Goal: Task Accomplishment & Management: Manage account settings

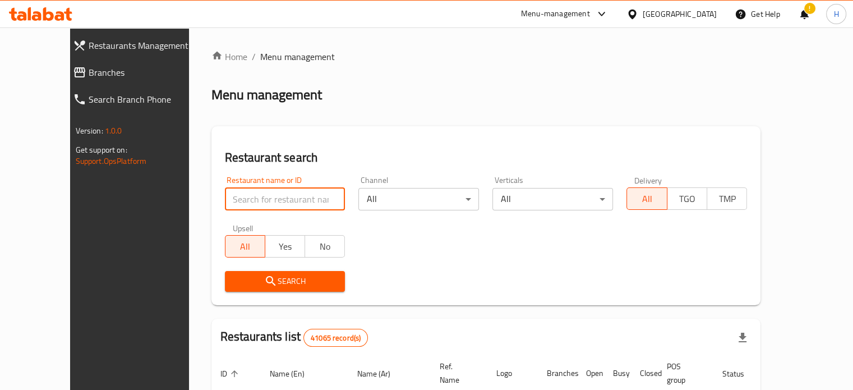
drag, startPoint x: 0, startPoint y: 0, endPoint x: 251, endPoint y: 197, distance: 319.2
click at [251, 197] on input "search" at bounding box center [285, 199] width 121 height 22
type input "ه"
type input "i Fruit"
click at [267, 280] on span "Search" at bounding box center [285, 281] width 103 height 14
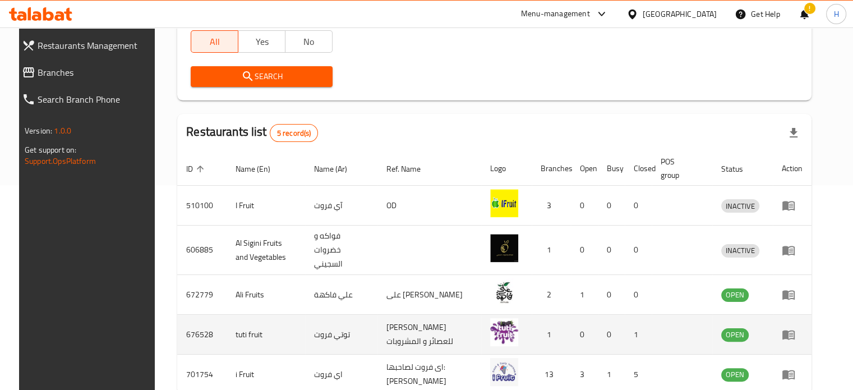
scroll to position [224, 0]
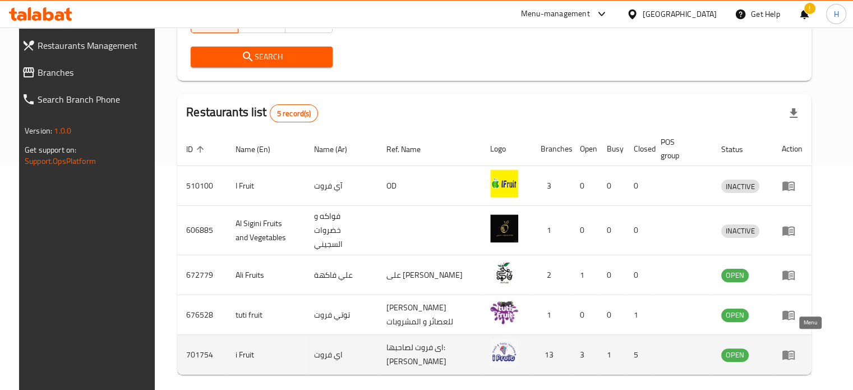
click at [795, 351] on icon "enhanced table" at bounding box center [788, 356] width 12 height 10
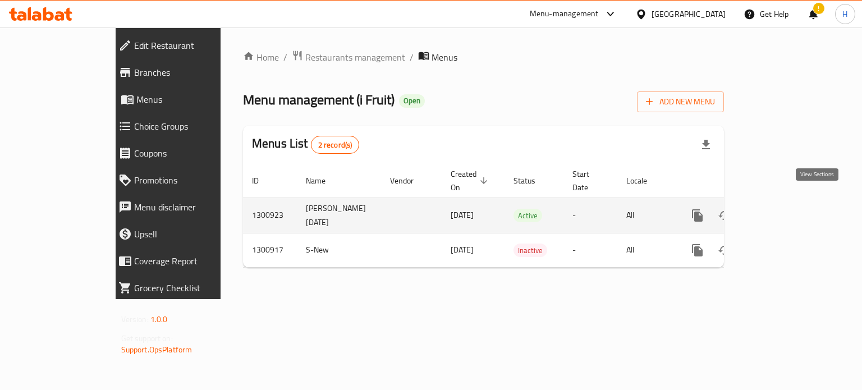
click at [785, 209] on icon "enhanced table" at bounding box center [777, 215] width 13 height 13
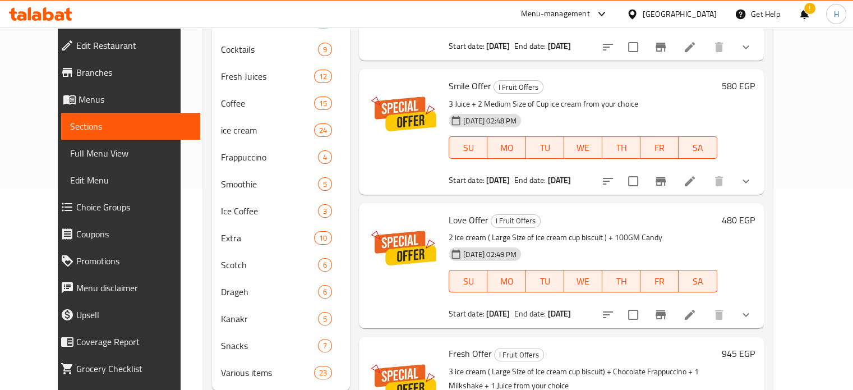
scroll to position [216, 0]
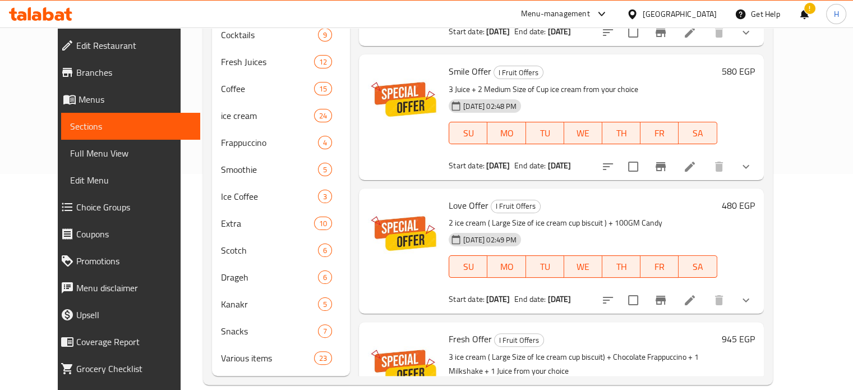
click at [76, 202] on span "Choice Groups" at bounding box center [133, 206] width 115 height 13
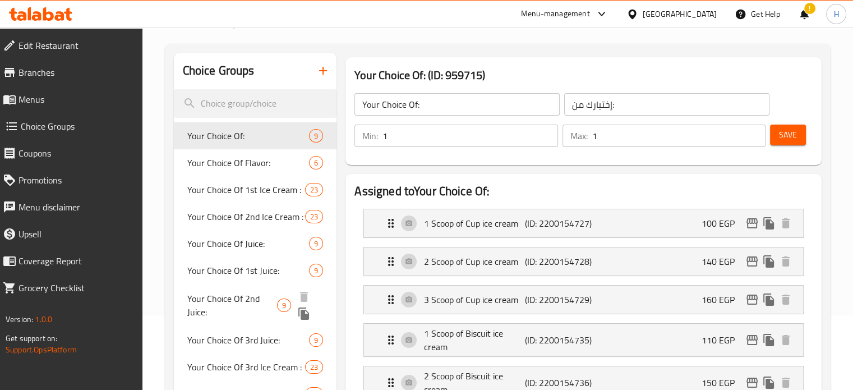
scroll to position [112, 0]
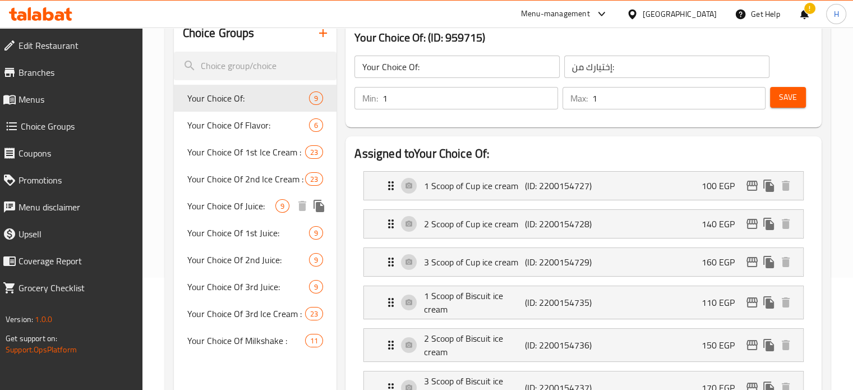
click at [242, 209] on span "Your Choice Of Juice:" at bounding box center [231, 205] width 89 height 13
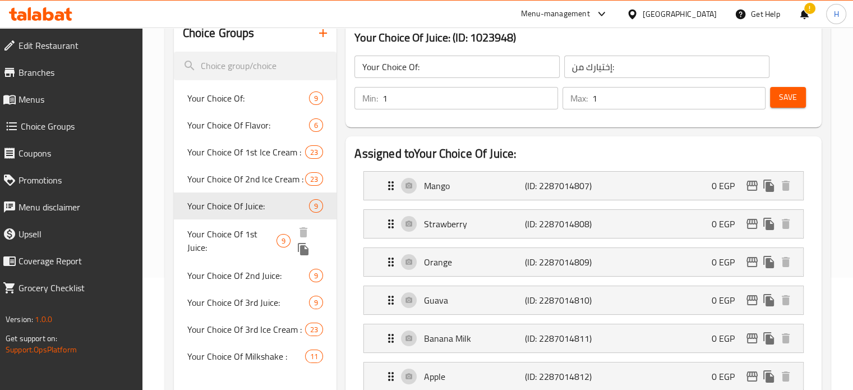
type input "Your Choice Of Juice:"
type input "أختيارك من المشروب:"
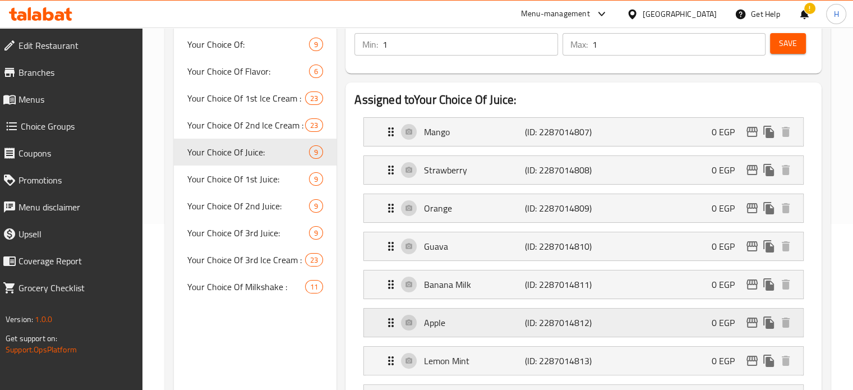
scroll to position [224, 0]
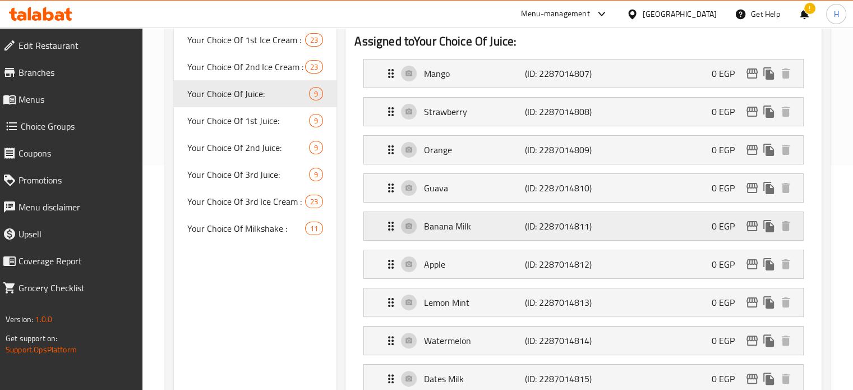
click at [433, 233] on div "Banana Milk (ID: 2287014811) 0 EGP" at bounding box center [587, 226] width 406 height 28
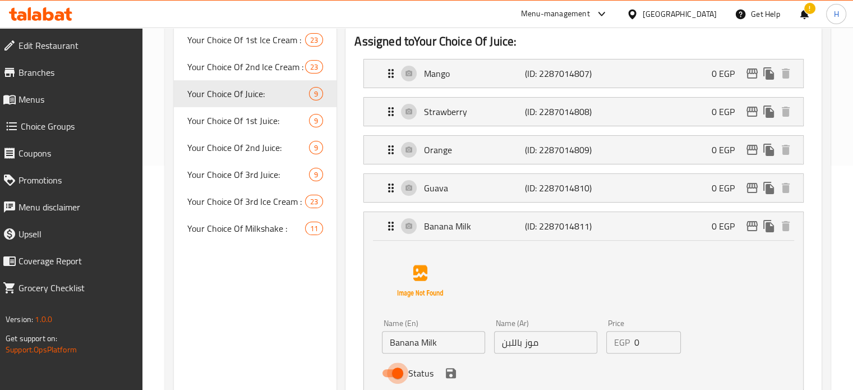
click at [400, 370] on input "Status" at bounding box center [398, 372] width 64 height 21
checkbox input "false"
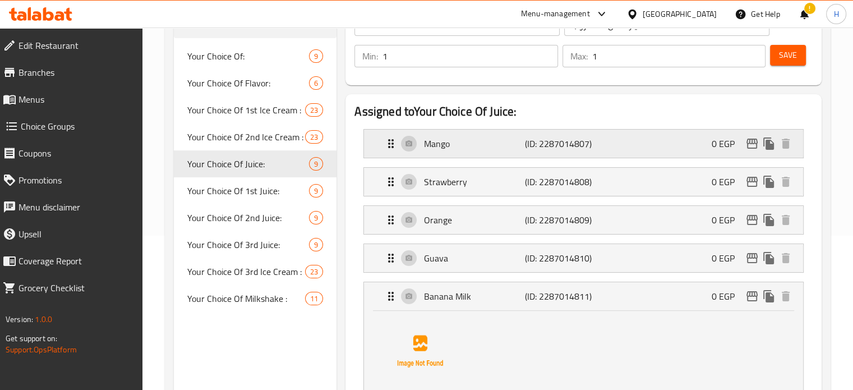
scroll to position [112, 0]
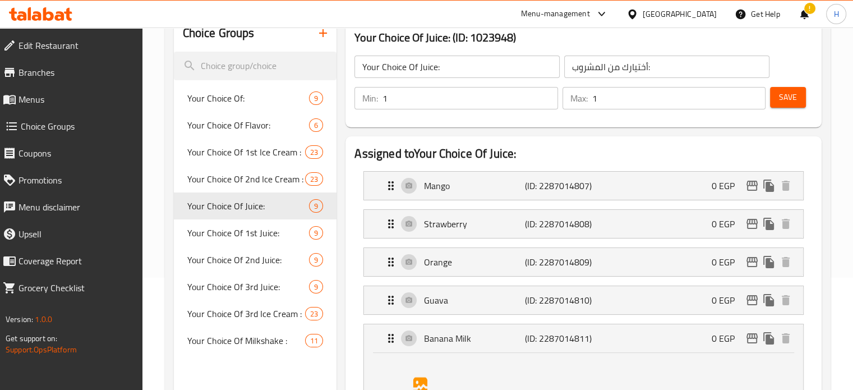
click at [784, 97] on span "Save" at bounding box center [788, 97] width 18 height 14
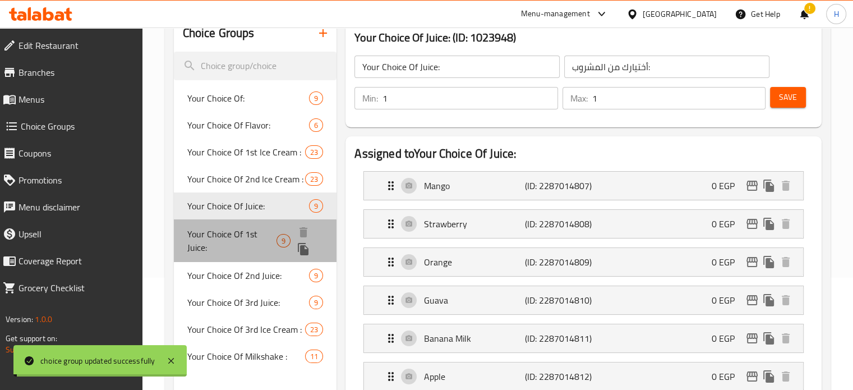
click at [241, 235] on span "Your Choice Of 1st Juice:" at bounding box center [231, 240] width 89 height 27
type input "Your Choice Of 1st Juice:"
type input "أختيارك من أول مشروب:"
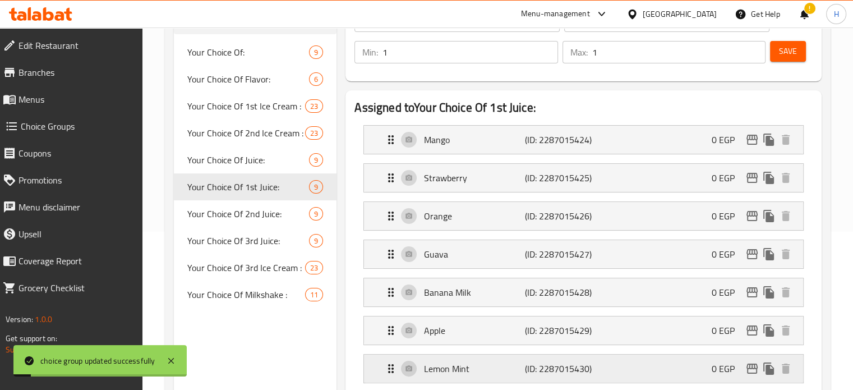
scroll to position [224, 0]
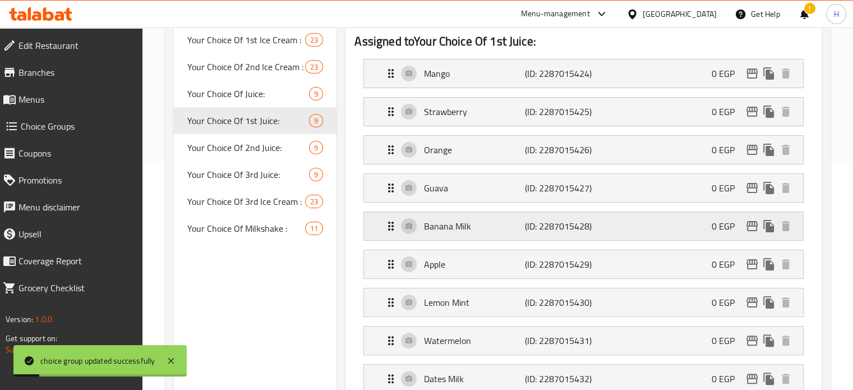
click at [461, 229] on p "Banana Milk" at bounding box center [474, 225] width 100 height 13
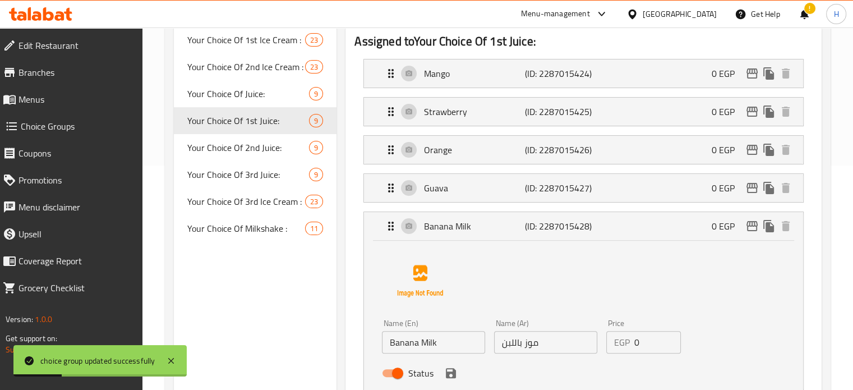
click at [398, 370] on input "Status" at bounding box center [398, 372] width 64 height 21
checkbox input "false"
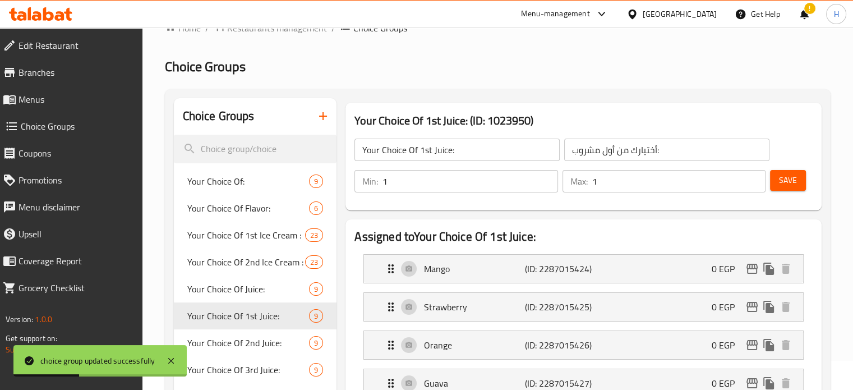
scroll to position [0, 0]
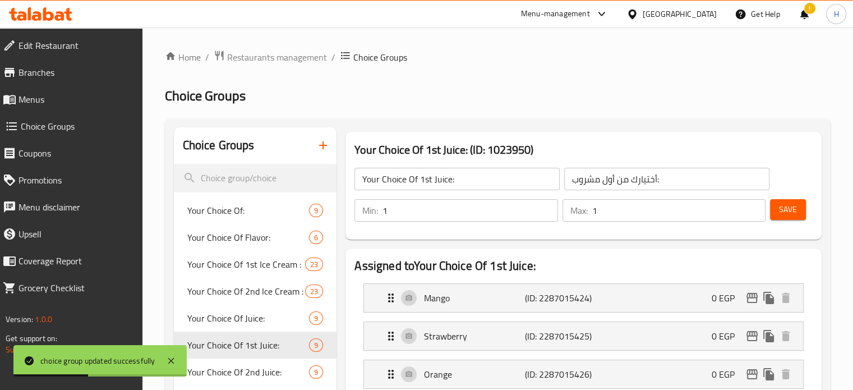
click at [785, 210] on span "Save" at bounding box center [788, 209] width 18 height 14
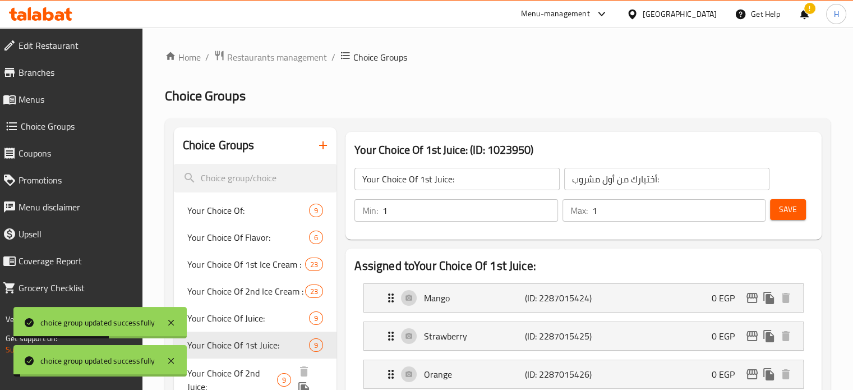
click at [255, 370] on span "Your Choice Of 2nd Juice:" at bounding box center [232, 379] width 90 height 27
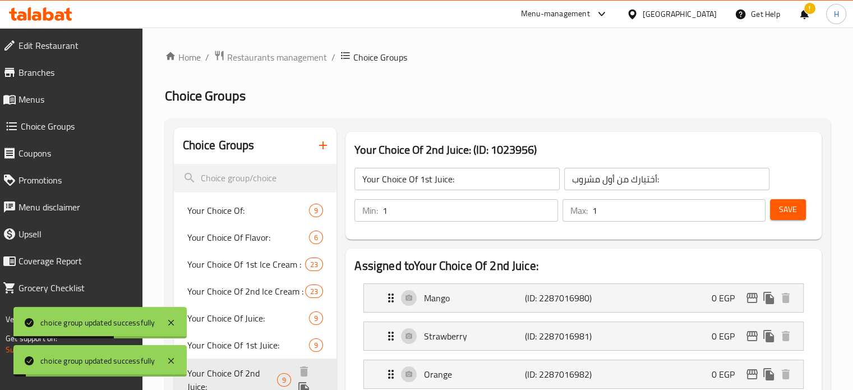
type input "Your Choice Of 2nd Juice:"
type input "أختيارك من ثانى مشروب:"
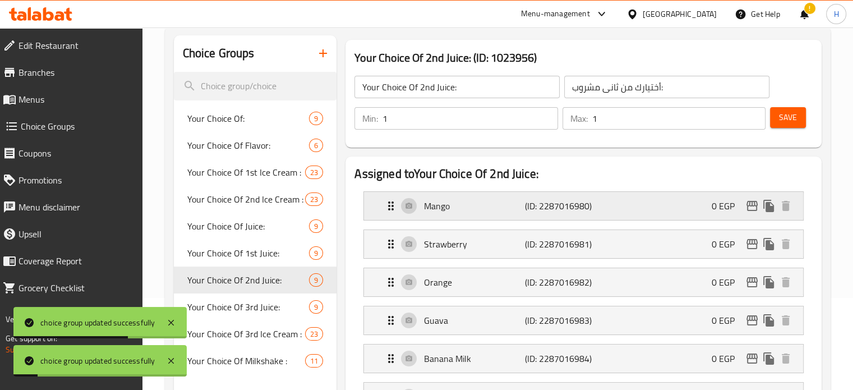
scroll to position [224, 0]
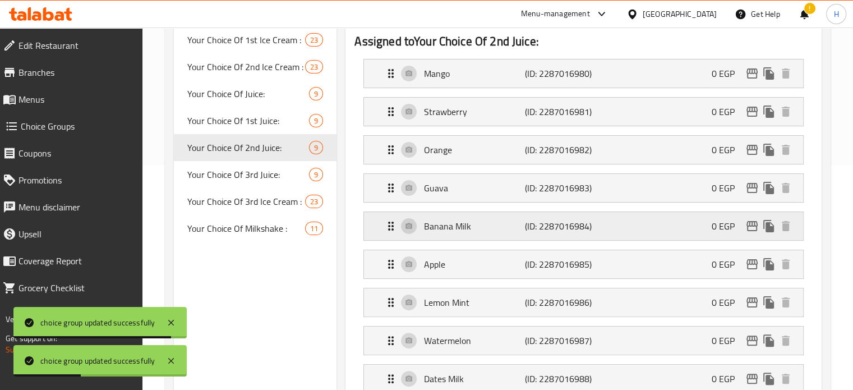
click at [452, 224] on p "Banana Milk" at bounding box center [474, 225] width 100 height 13
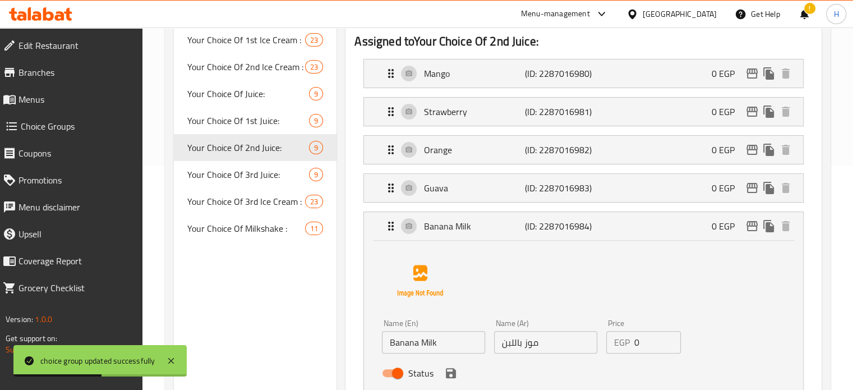
click at [399, 371] on input "Status" at bounding box center [398, 372] width 64 height 21
checkbox input "false"
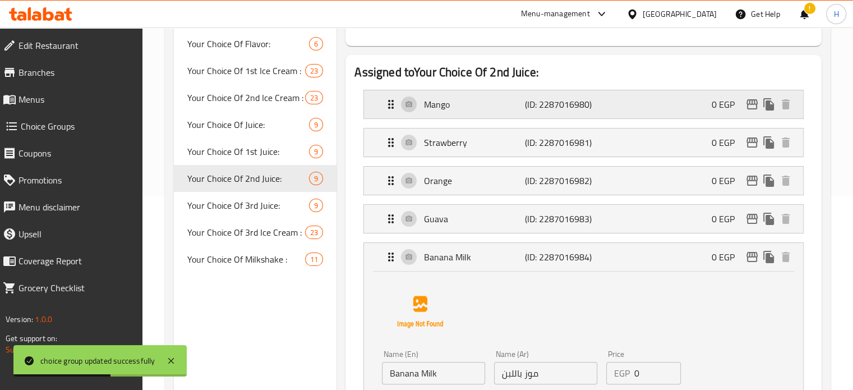
scroll to position [112, 0]
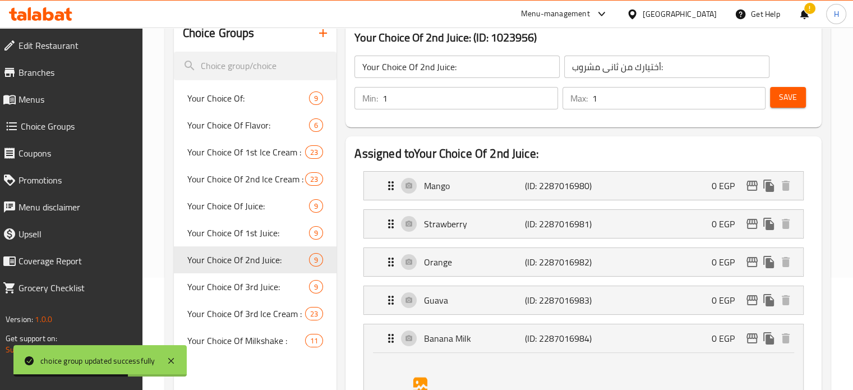
click at [788, 103] on span "Save" at bounding box center [788, 97] width 18 height 14
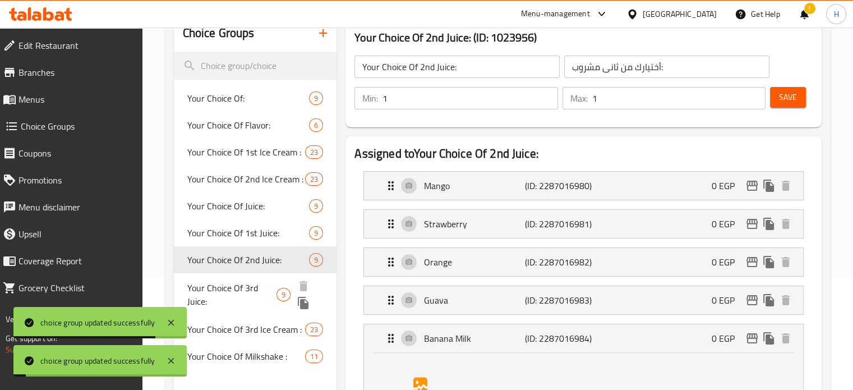
click at [250, 287] on span "Your Choice Of 3rd Juice:" at bounding box center [232, 294] width 90 height 27
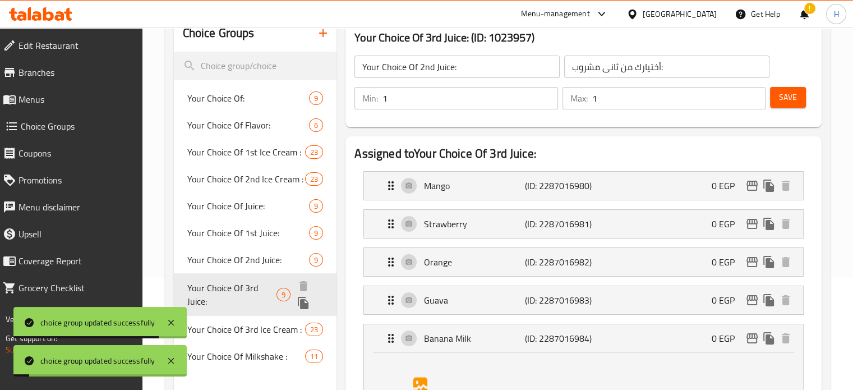
type input "Your Choice Of 3rd Juice:"
type input "أختيارك من ثالث مشروب:"
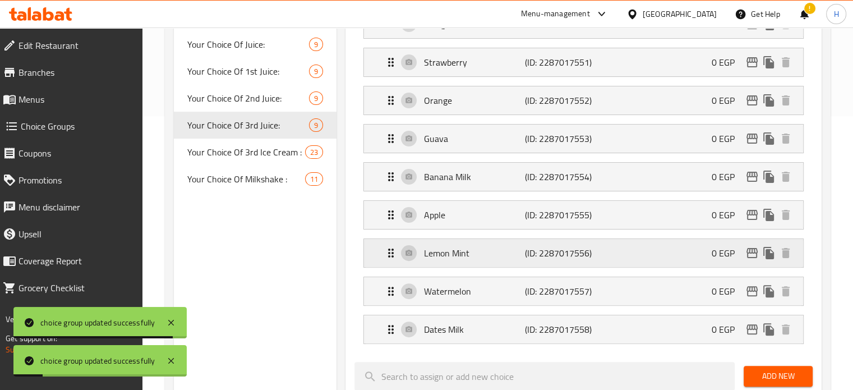
scroll to position [280, 0]
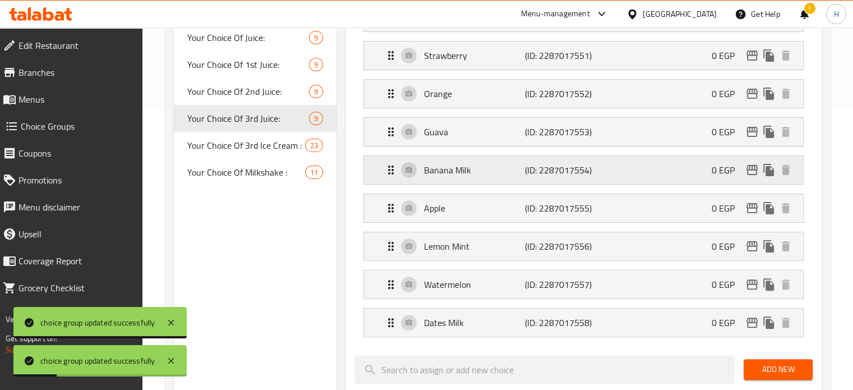
click at [432, 170] on p "Banana Milk" at bounding box center [474, 169] width 100 height 13
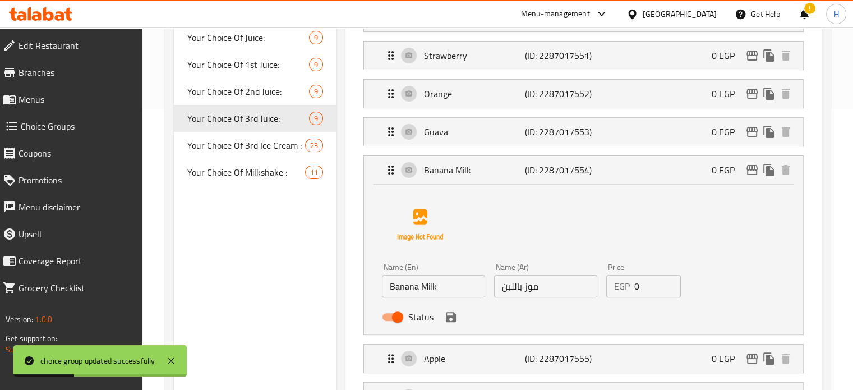
click at [397, 316] on input "Status" at bounding box center [398, 316] width 64 height 21
checkbox input "false"
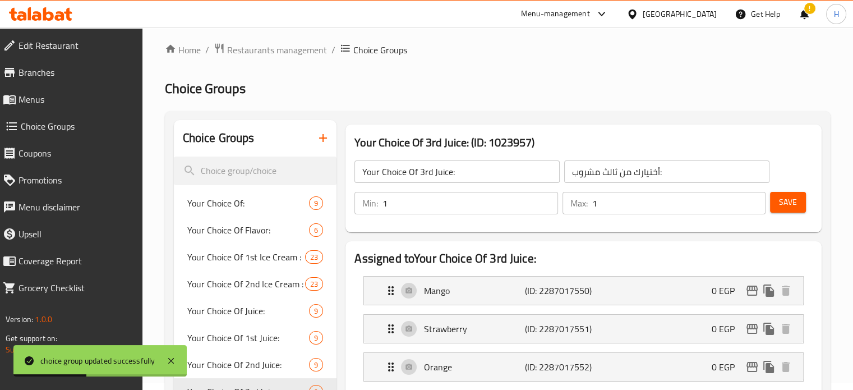
scroll to position [0, 0]
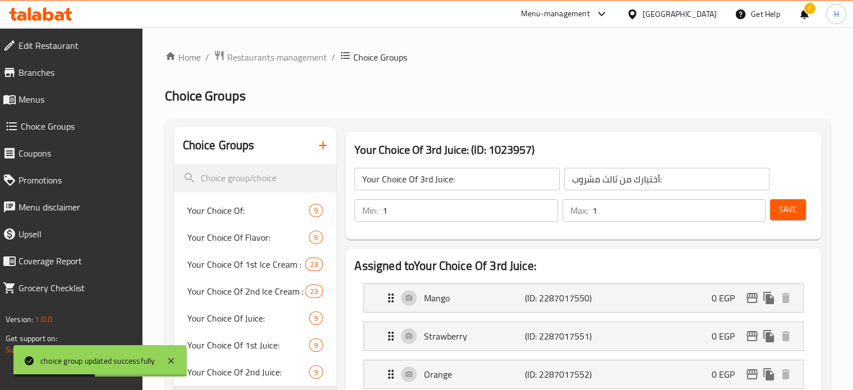
click at [788, 196] on div "Min: 1 ​ Max: 1 ​ Save" at bounding box center [581, 210] width 467 height 36
click at [790, 207] on span "Save" at bounding box center [788, 209] width 18 height 14
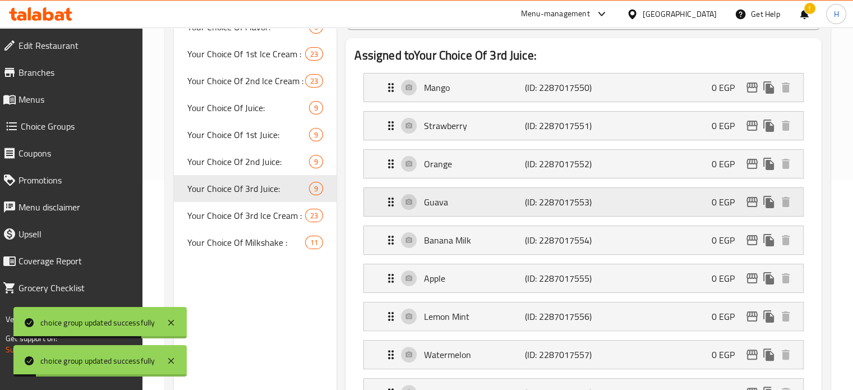
scroll to position [224, 0]
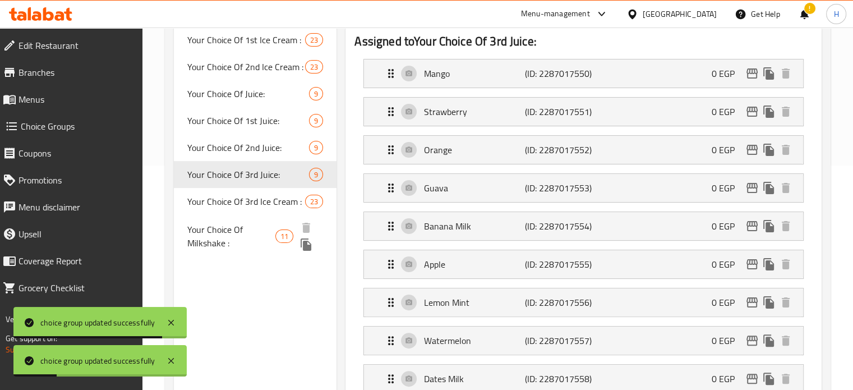
click at [249, 230] on span "Your Choice Of Milkshake :" at bounding box center [231, 236] width 88 height 27
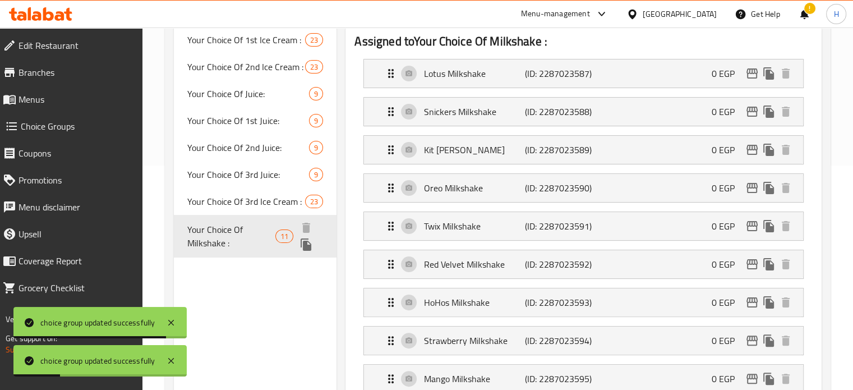
type input "Your Choice Of Milkshake :"
type input "أختيارك من ميلك شيك:"
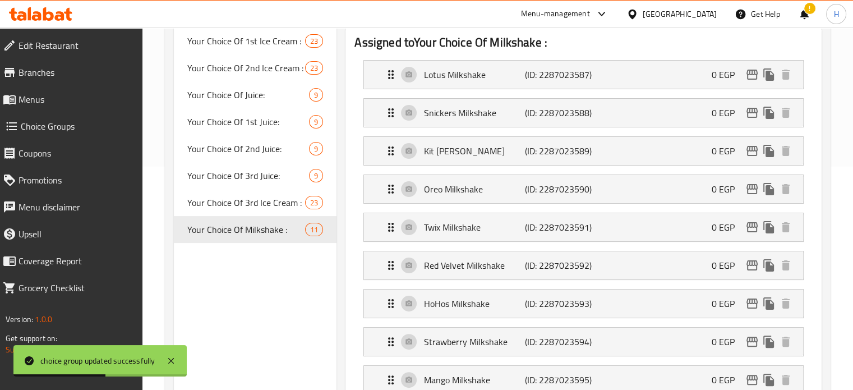
scroll to position [168, 0]
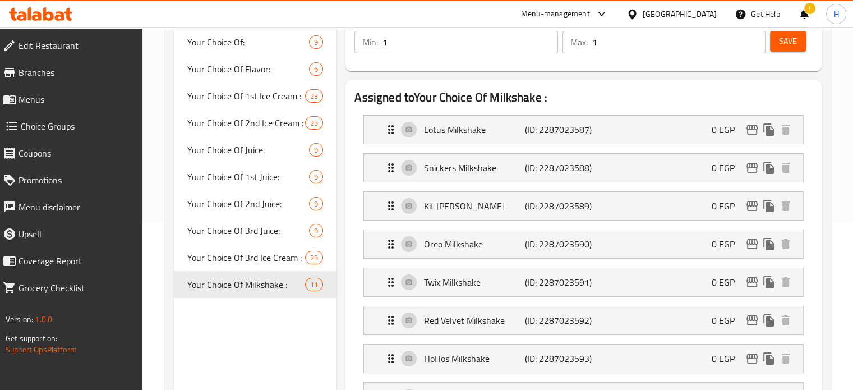
click at [43, 10] on icon at bounding box center [48, 13] width 11 height 13
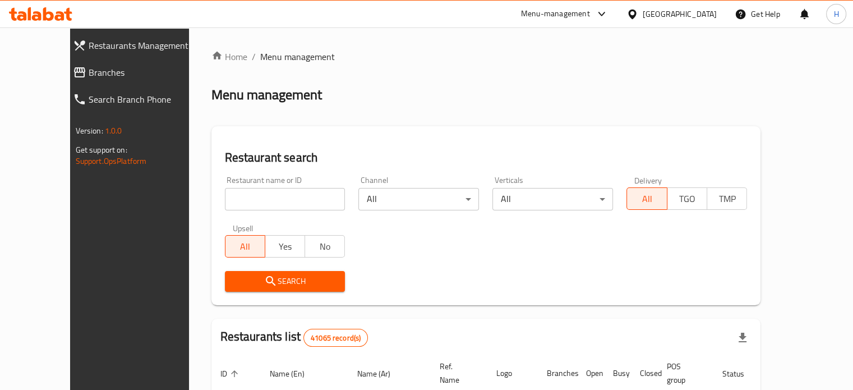
click at [254, 210] on input "search" at bounding box center [285, 199] width 121 height 22
type input "i fruit"
click button "Search" at bounding box center [285, 281] width 121 height 21
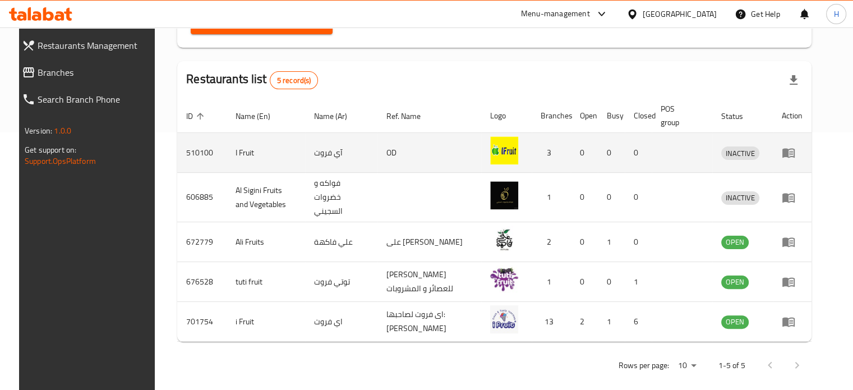
scroll to position [258, 0]
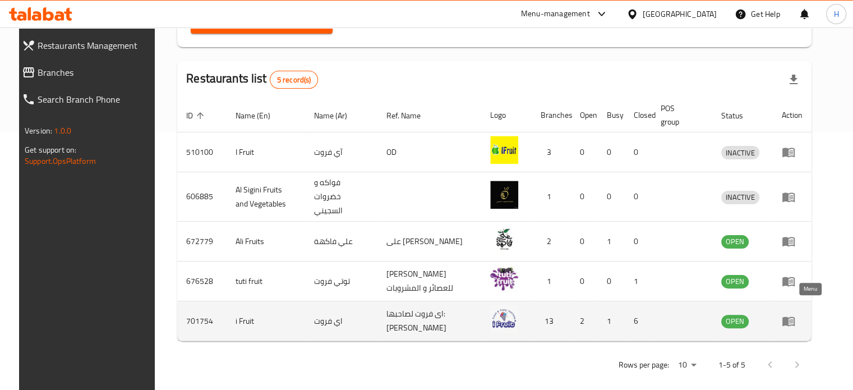
click at [795, 317] on icon "enhanced table" at bounding box center [788, 322] width 12 height 10
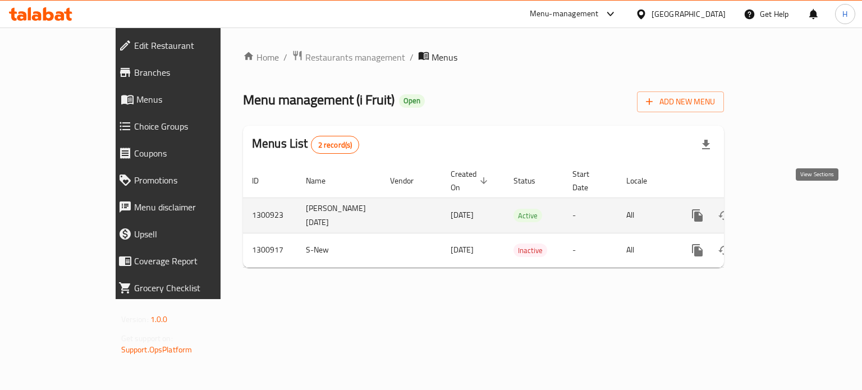
click at [785, 209] on icon "enhanced table" at bounding box center [777, 215] width 13 height 13
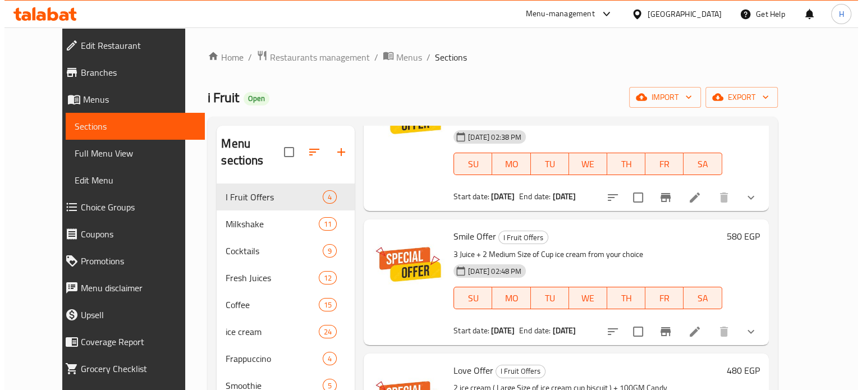
scroll to position [112, 0]
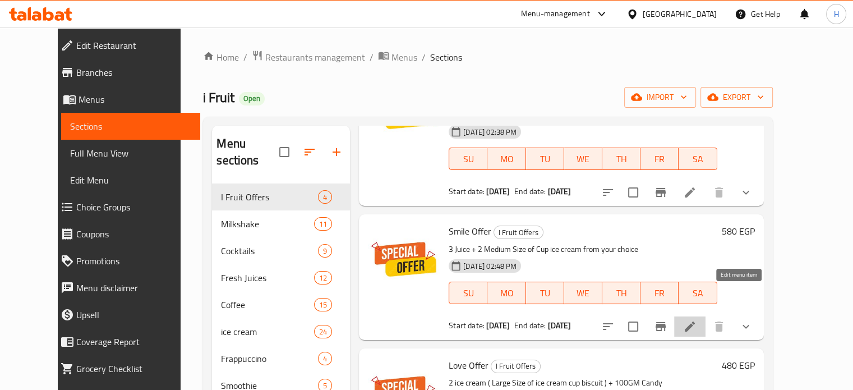
click at [697, 320] on icon at bounding box center [689, 326] width 13 height 13
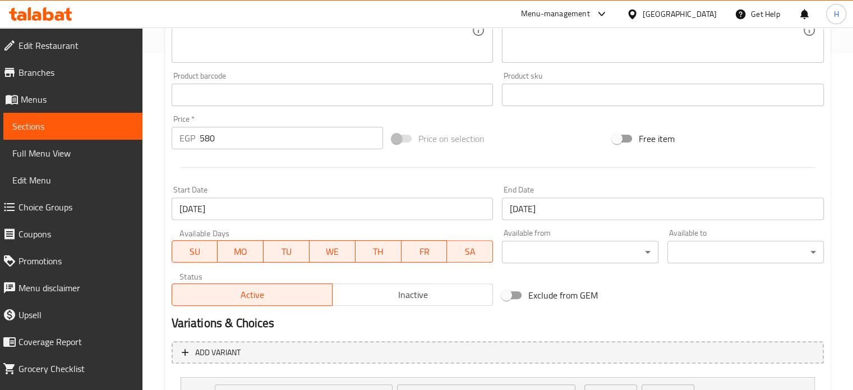
scroll to position [168, 0]
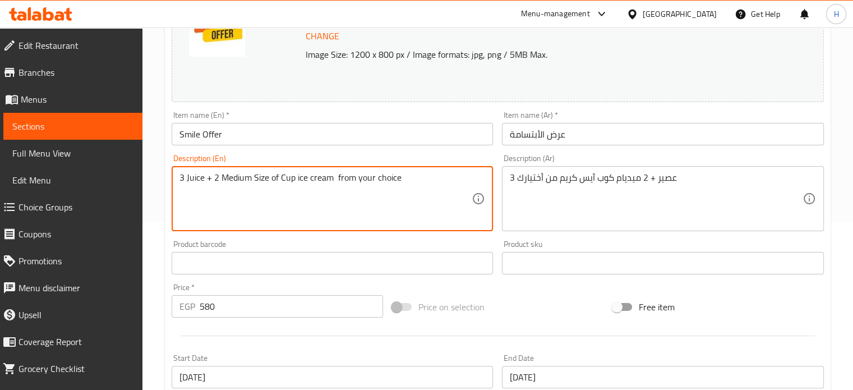
drag, startPoint x: 218, startPoint y: 176, endPoint x: 212, endPoint y: 177, distance: 5.6
click at [337, 178] on textarea "3 Juice + 1 Medium Size of Cup ice cream from your choice" at bounding box center [325, 198] width 293 height 53
click at [335, 178] on textarea "3 Juice + 1 Medium Size of Cup ice cream from your choice" at bounding box center [325, 198] width 293 height 53
type textarea "3 Juice + 1 Medium Size of Cup ice cream from your choice"
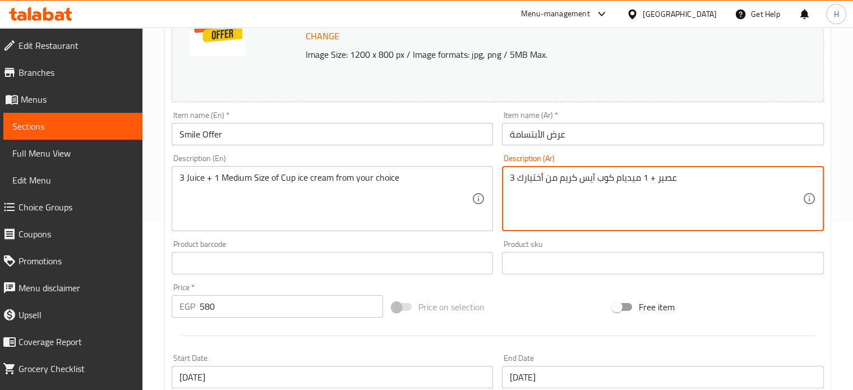
scroll to position [574, 0]
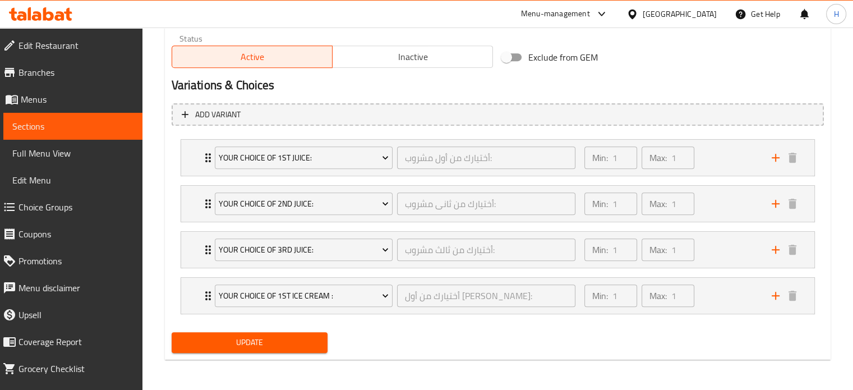
type textarea "3 عصير + 1 ميديام كوب آيس كريم من أختيارك"
click at [283, 335] on span "Update" at bounding box center [250, 342] width 139 height 14
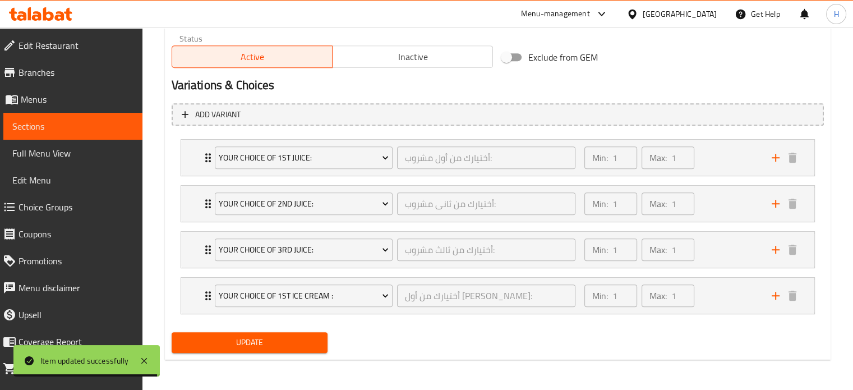
click at [47, 210] on span "Choice Groups" at bounding box center [76, 206] width 115 height 13
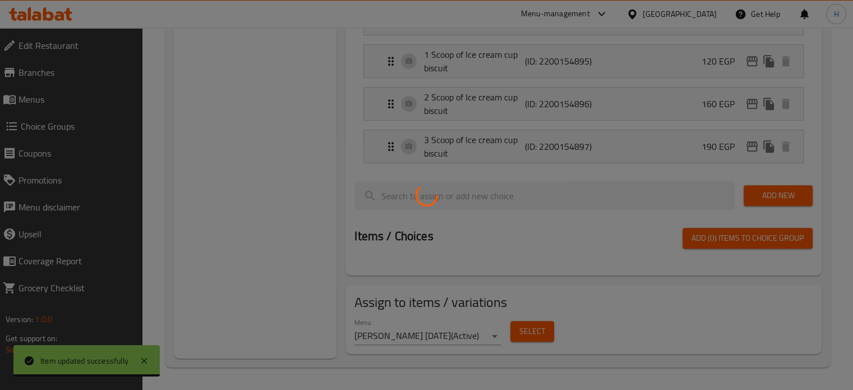
scroll to position [159, 0]
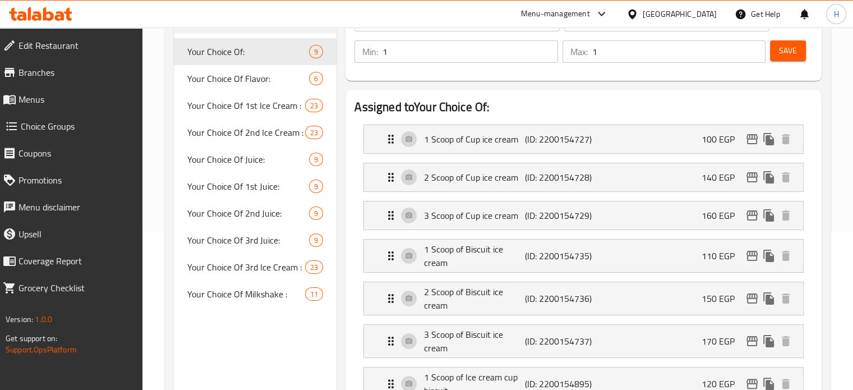
click at [260, 188] on div at bounding box center [426, 195] width 853 height 390
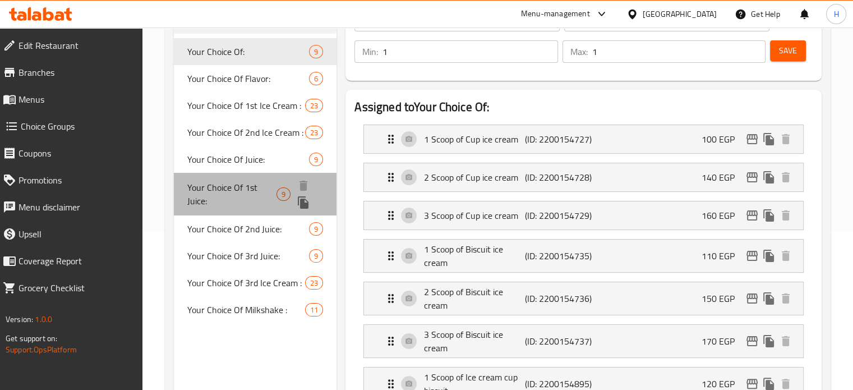
click at [241, 188] on span "Your Choice Of 1st Juice:" at bounding box center [231, 194] width 89 height 27
type input "Your Choice Of 1st Juice:"
type input "أختيارك من أول مشروب:"
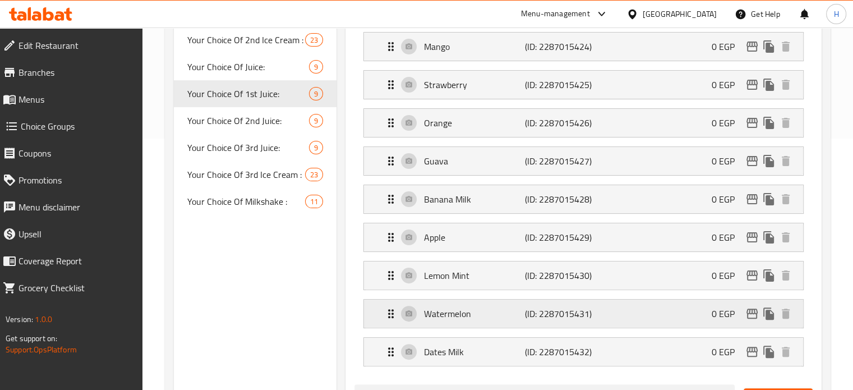
scroll to position [271, 0]
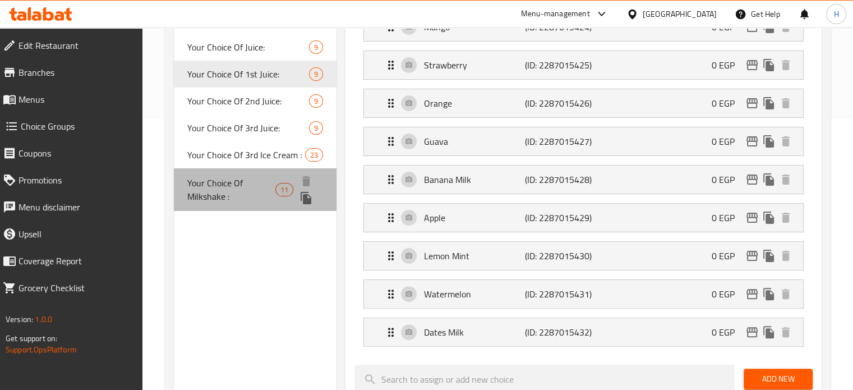
click at [245, 186] on span "Your Choice Of Milkshake :" at bounding box center [231, 189] width 88 height 27
type input "Your Choice Of Milkshake :"
type input "أختيارك من ميلك شيك:"
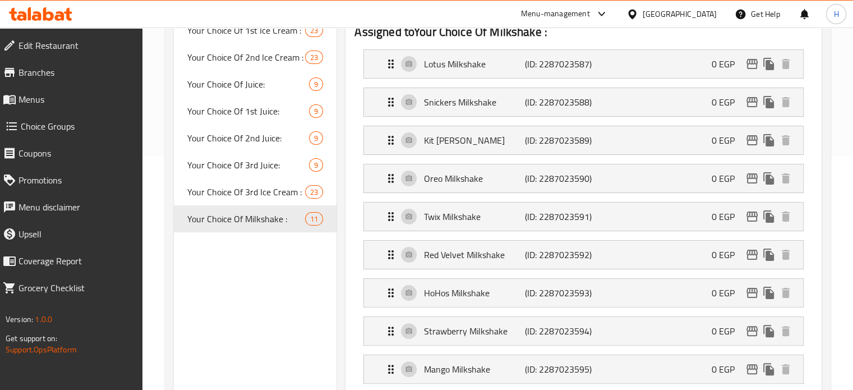
scroll to position [215, 0]
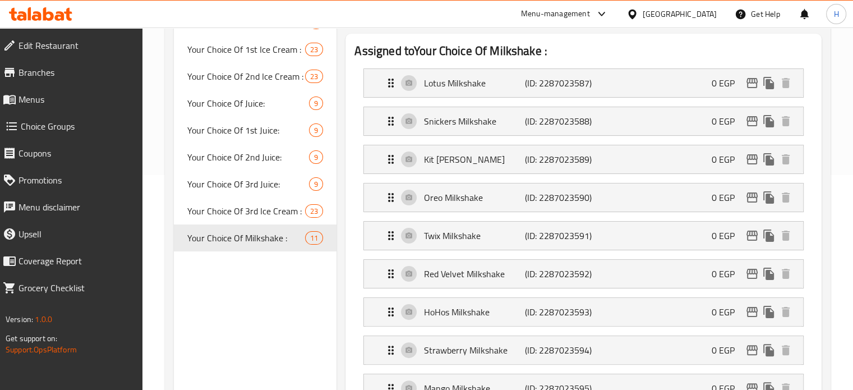
click at [43, 98] on span "Menus" at bounding box center [76, 99] width 115 height 13
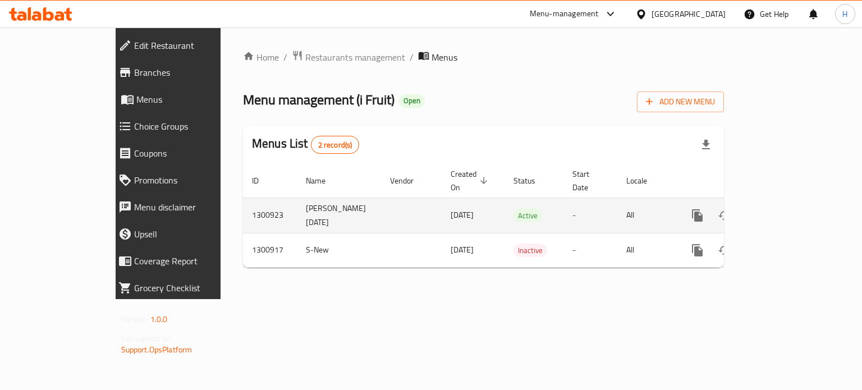
click at [785, 209] on icon "enhanced table" at bounding box center [777, 215] width 13 height 13
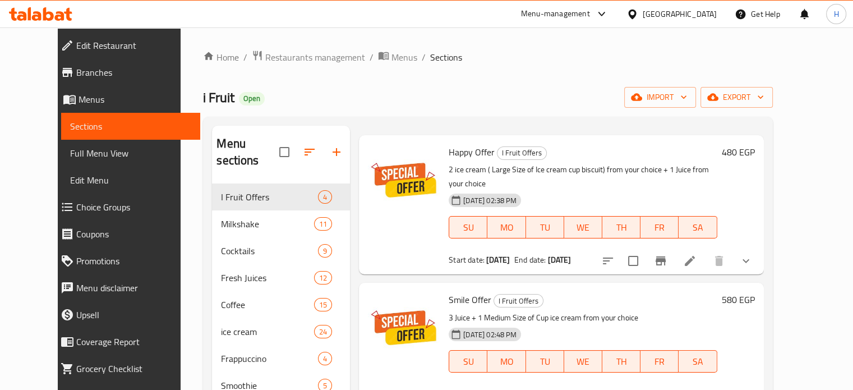
scroll to position [112, 0]
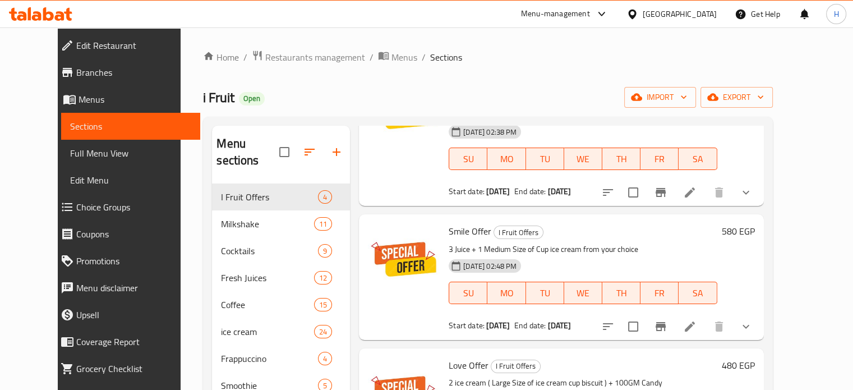
click at [35, 20] on icon at bounding box center [37, 16] width 10 height 10
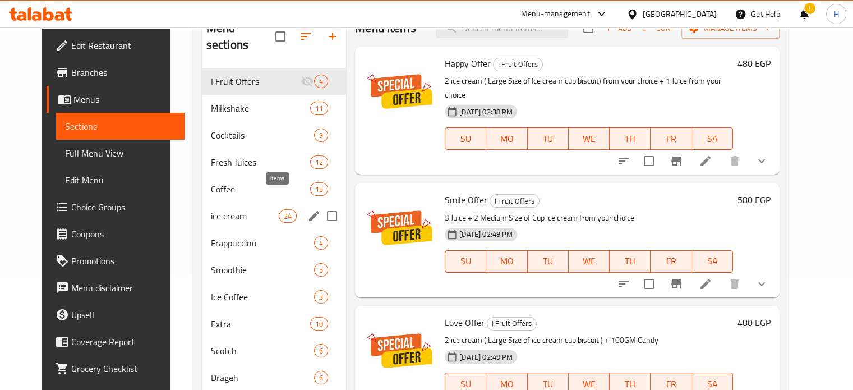
scroll to position [216, 0]
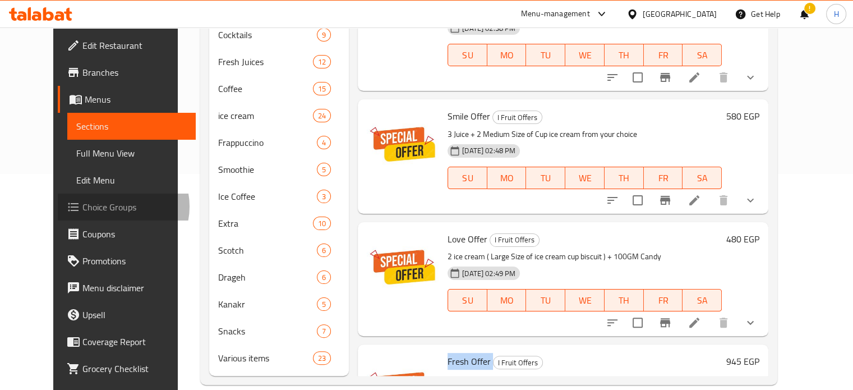
click at [82, 206] on span "Choice Groups" at bounding box center [134, 206] width 104 height 13
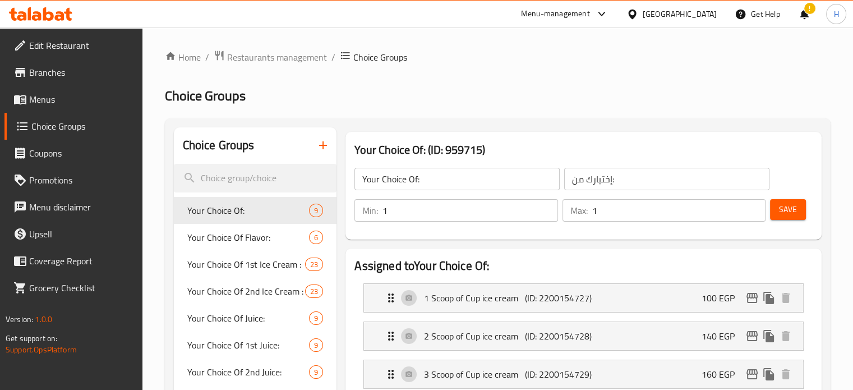
scroll to position [168, 0]
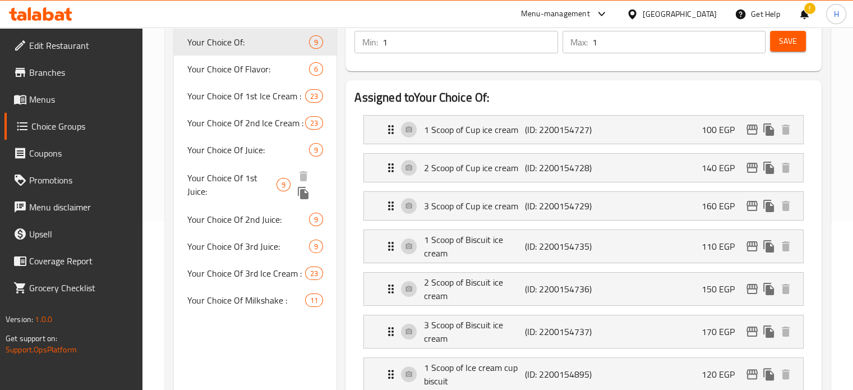
click at [254, 179] on span "Your Choice Of 1st Juice:" at bounding box center [231, 184] width 89 height 27
type input "Your Choice Of 1st Juice:"
type input "أختيارك من أول مشروب:"
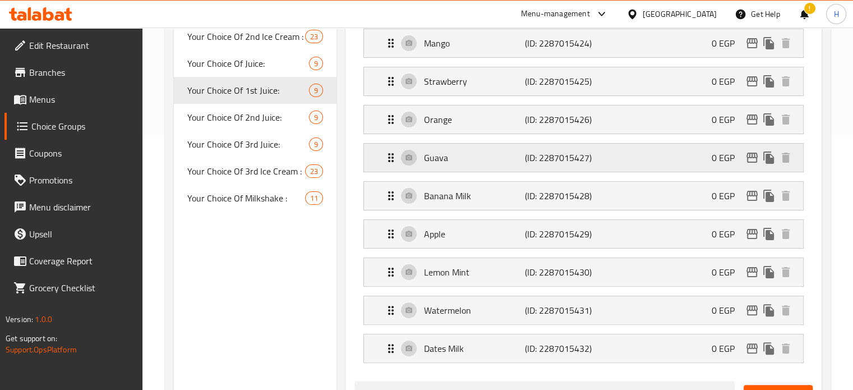
scroll to position [280, 0]
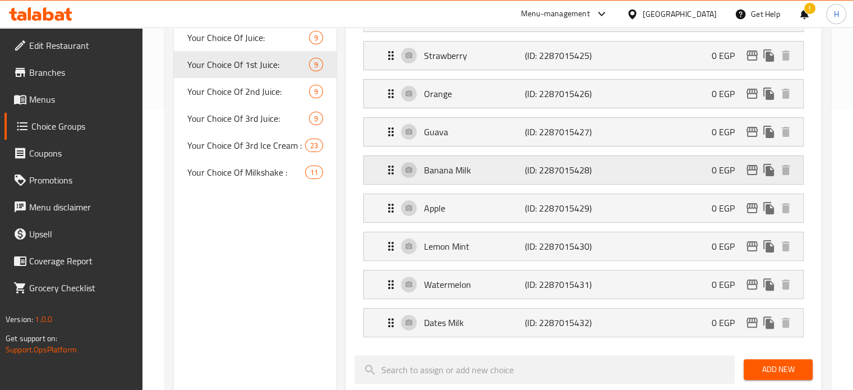
click at [436, 165] on p "Banana Milk" at bounding box center [474, 169] width 100 height 13
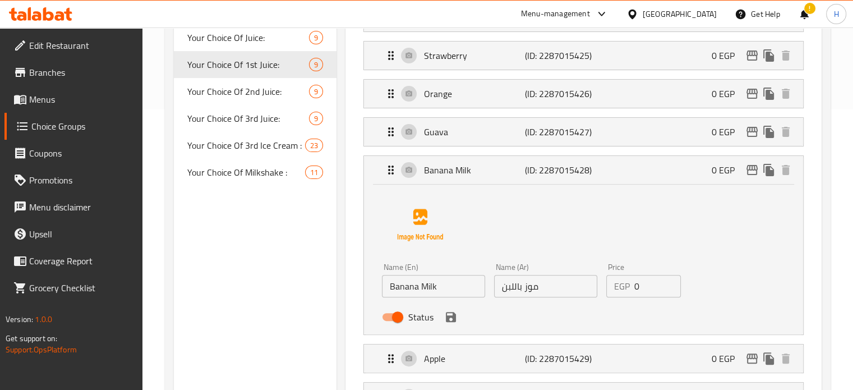
click at [398, 316] on input "Status" at bounding box center [398, 316] width 64 height 21
checkbox input "false"
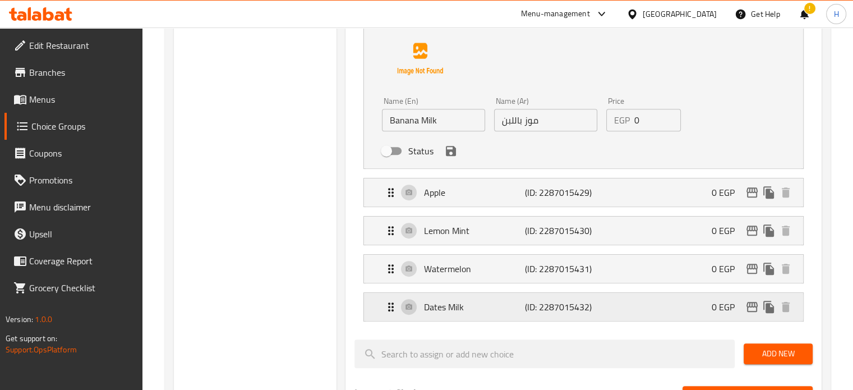
scroll to position [449, 0]
